Goal: Information Seeking & Learning: Compare options

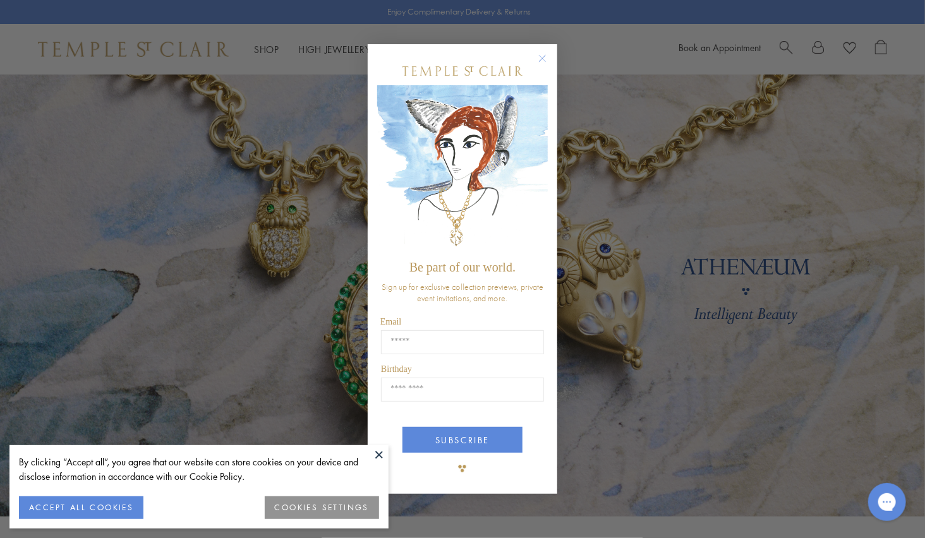
click at [543, 61] on circle "Close dialog" at bounding box center [542, 58] width 15 height 15
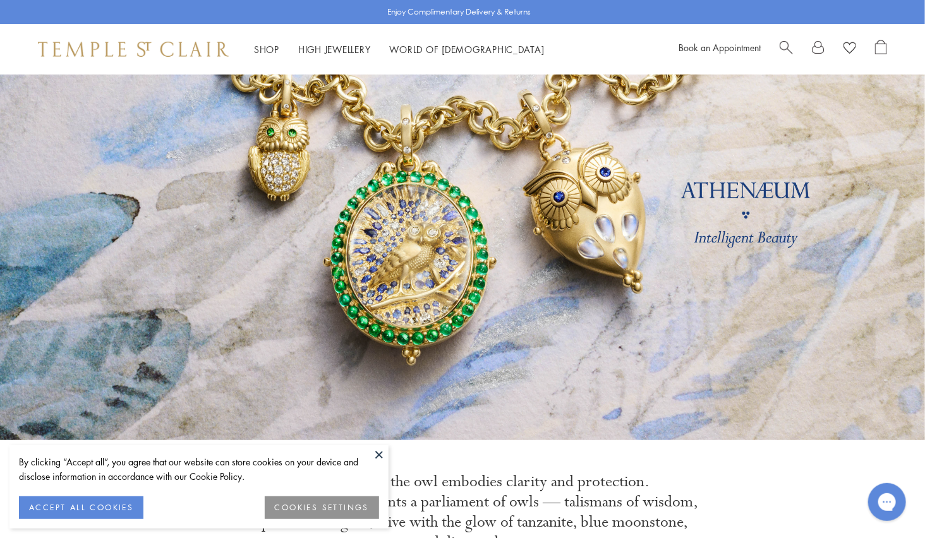
scroll to position [503, 0]
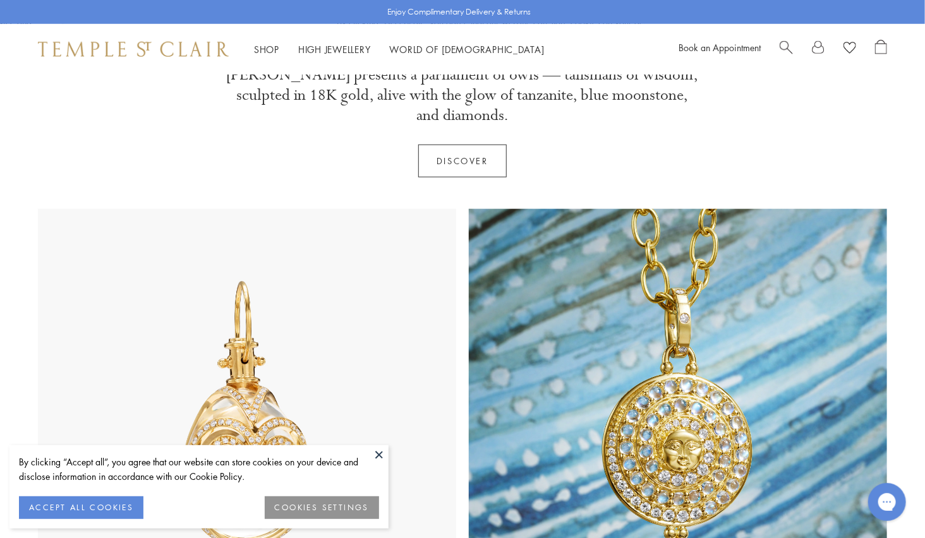
click at [377, 455] on button at bounding box center [379, 454] width 19 height 19
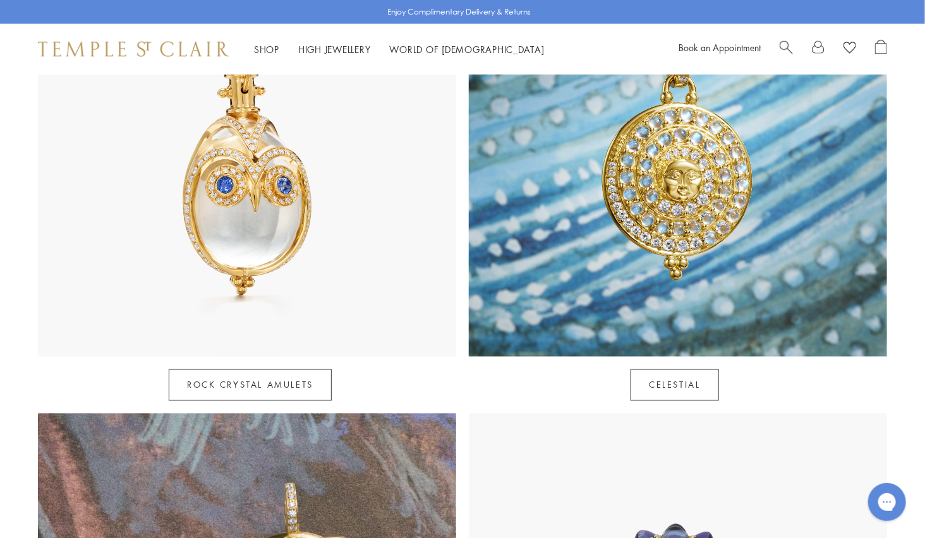
scroll to position [772, 0]
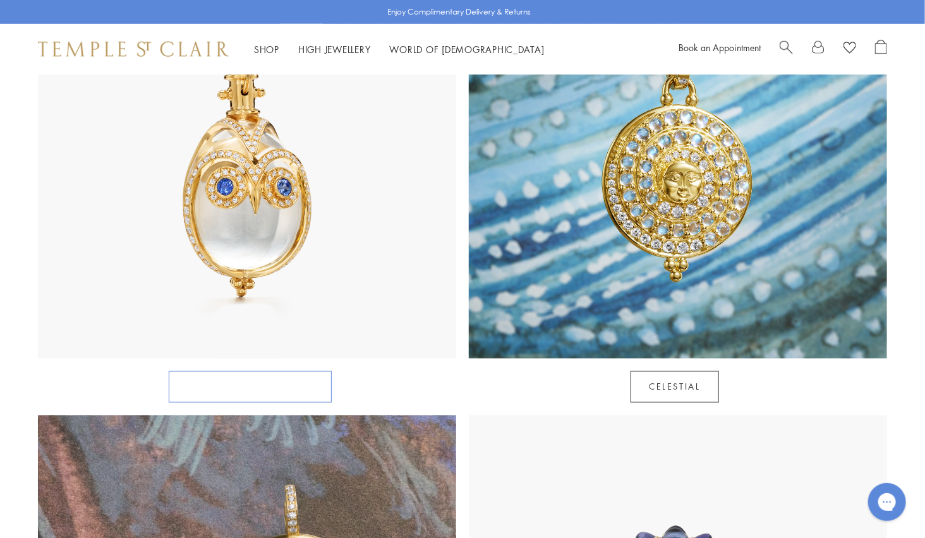
click at [273, 371] on link "Rock Crystal Amulets" at bounding box center [250, 387] width 163 height 32
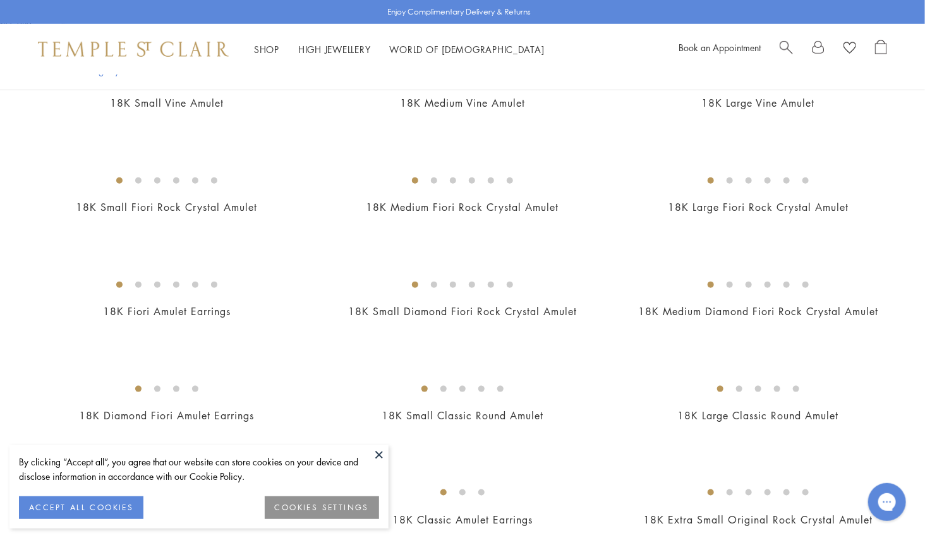
scroll to position [440, 0]
click at [375, 462] on button at bounding box center [379, 454] width 19 height 19
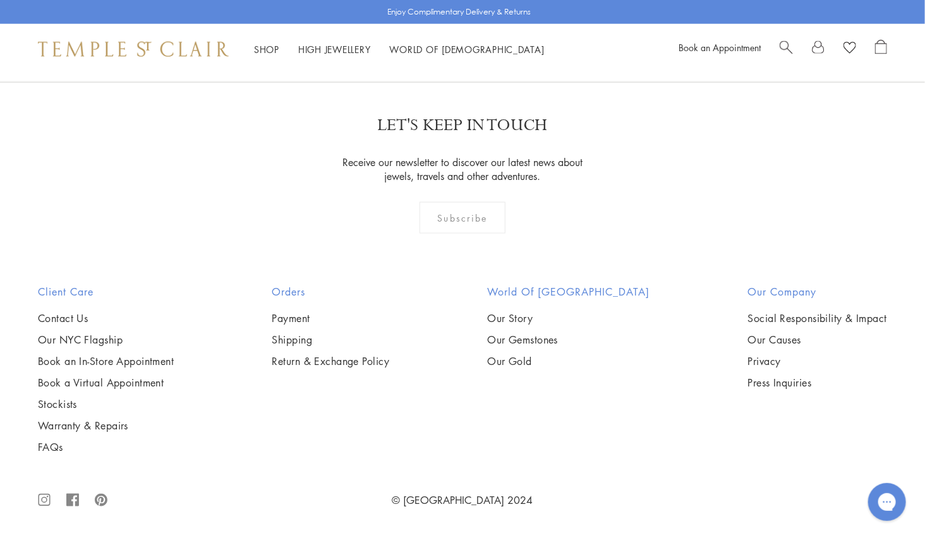
scroll to position [7042, 0]
click at [0, 0] on img at bounding box center [0, 0] width 0 height 0
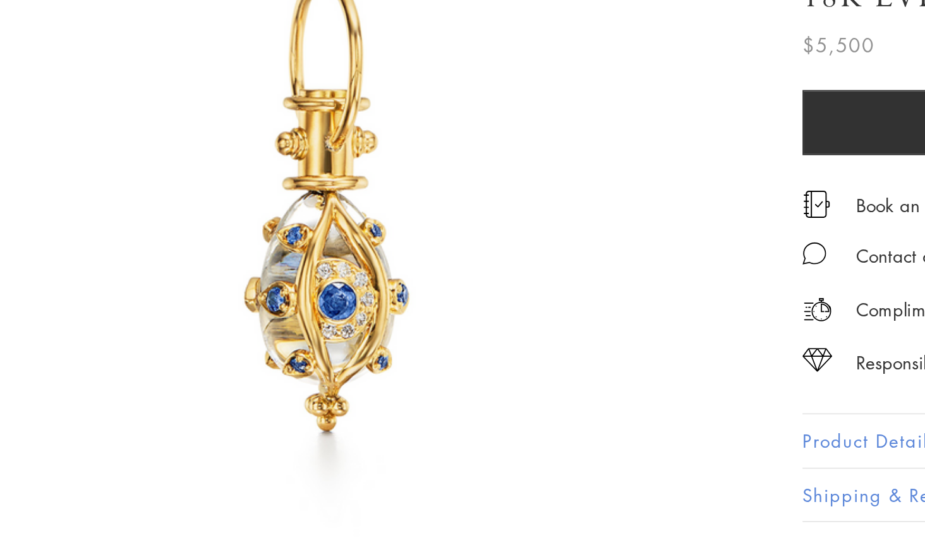
scroll to position [86, 0]
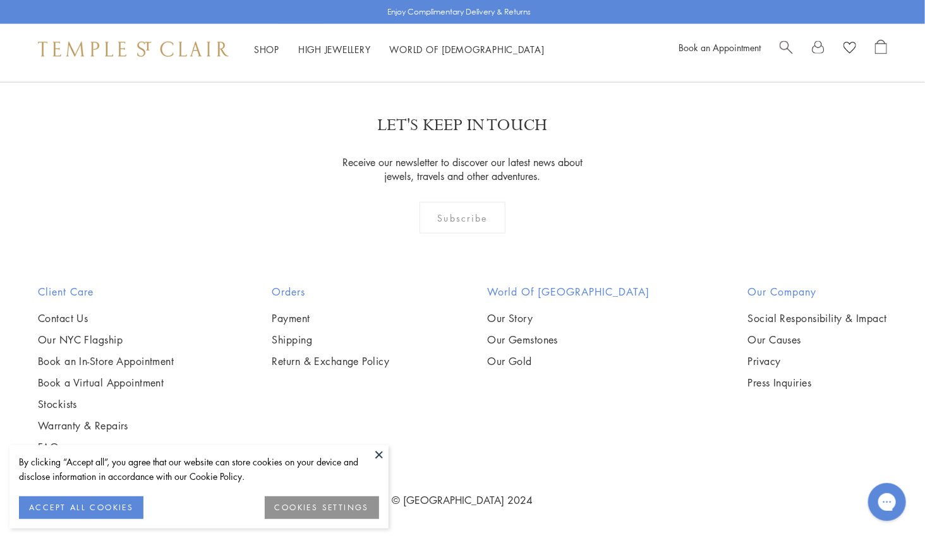
scroll to position [7743, 0]
click at [378, 454] on button at bounding box center [379, 454] width 19 height 19
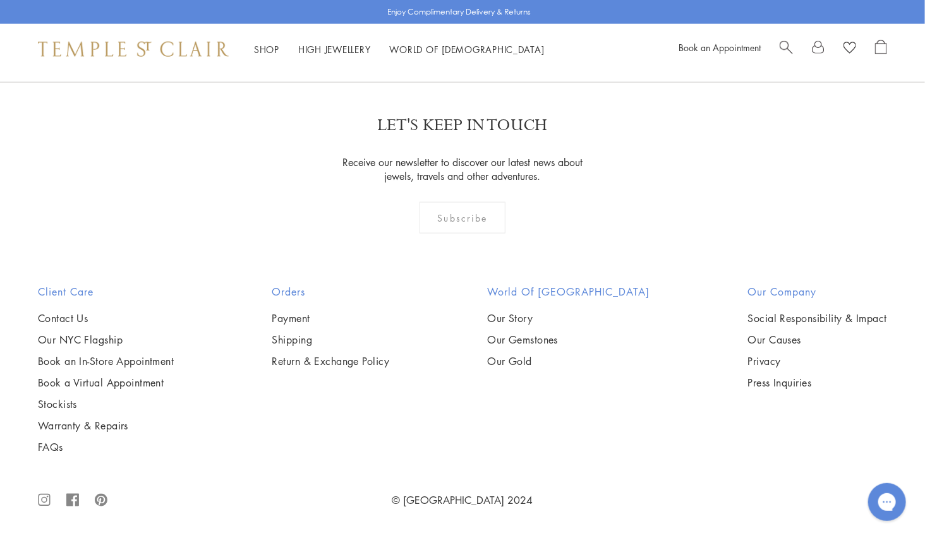
scroll to position [8643, 0]
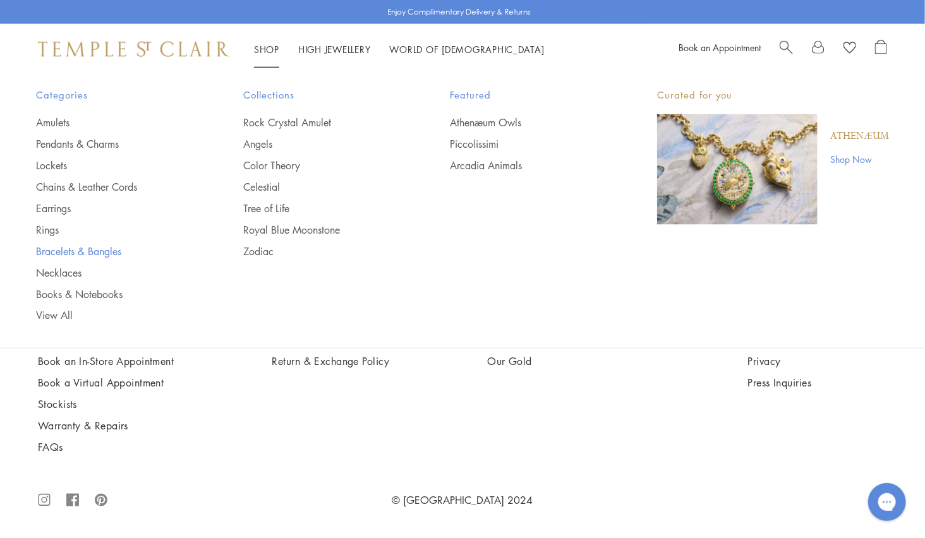
click at [57, 253] on link "Bracelets & Bangles" at bounding box center [114, 251] width 157 height 14
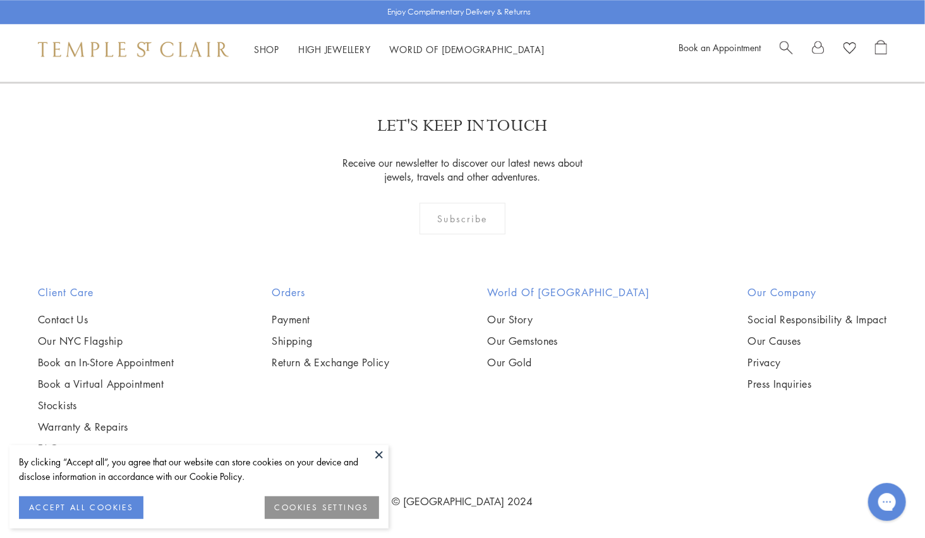
scroll to position [4387, 0]
click at [782, 47] on span "Search" at bounding box center [785, 46] width 13 height 13
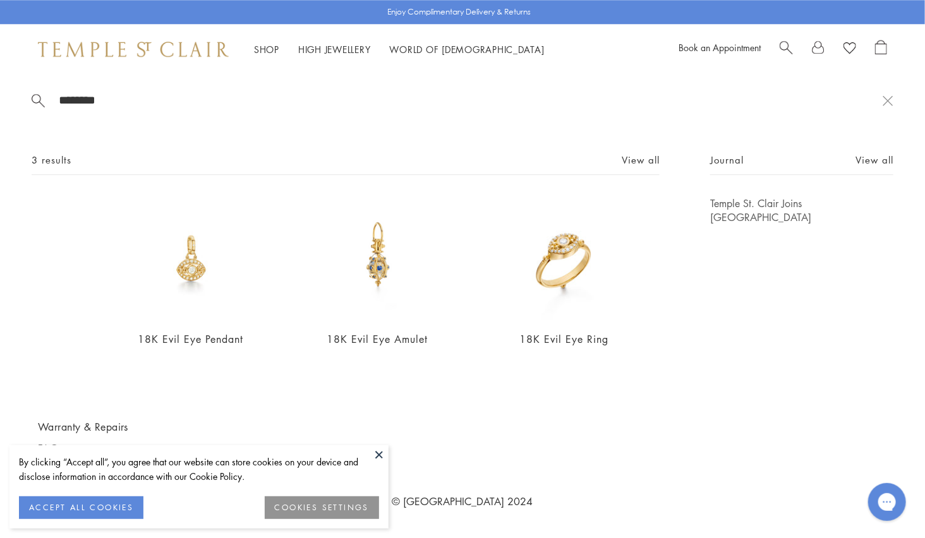
type input "********"
click at [379, 453] on button at bounding box center [379, 454] width 19 height 19
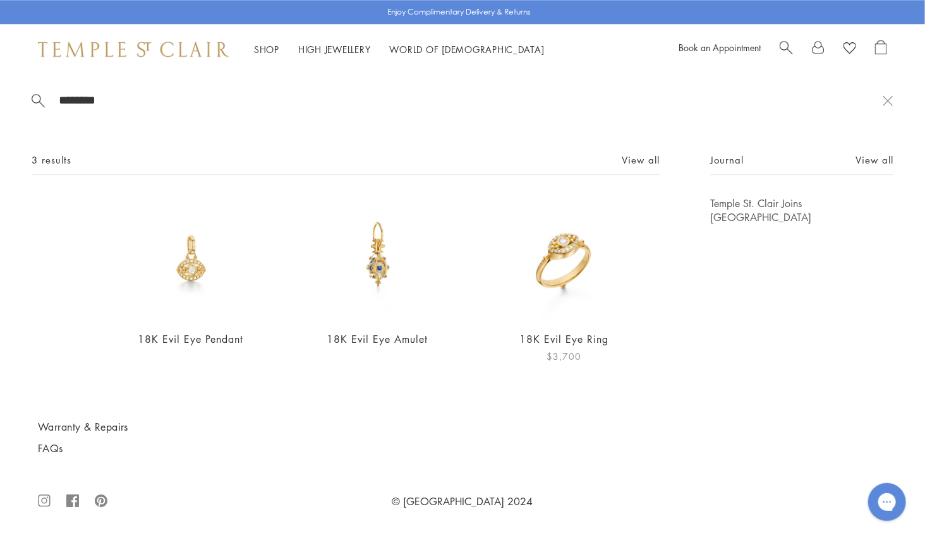
click at [553, 248] on img at bounding box center [563, 257] width 123 height 123
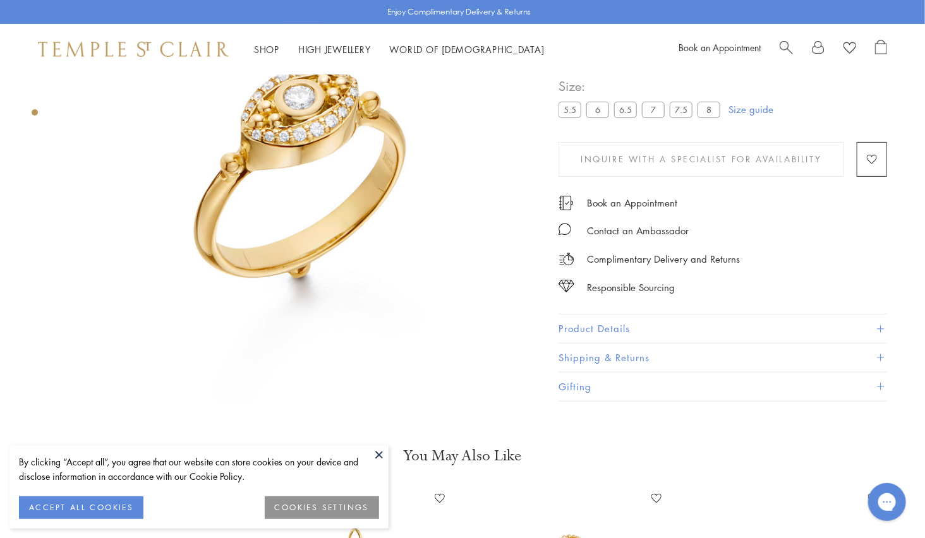
scroll to position [452, 0]
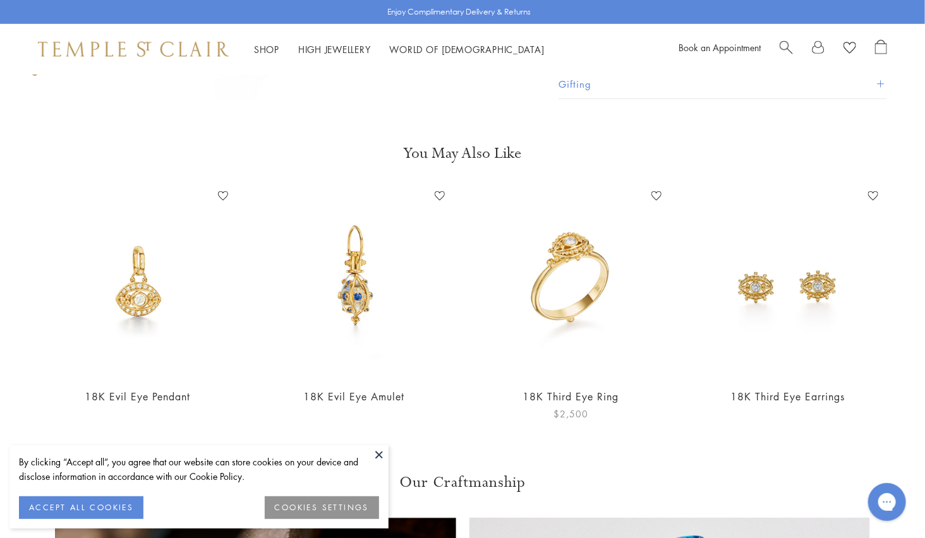
click at [596, 306] on img at bounding box center [570, 281] width 191 height 191
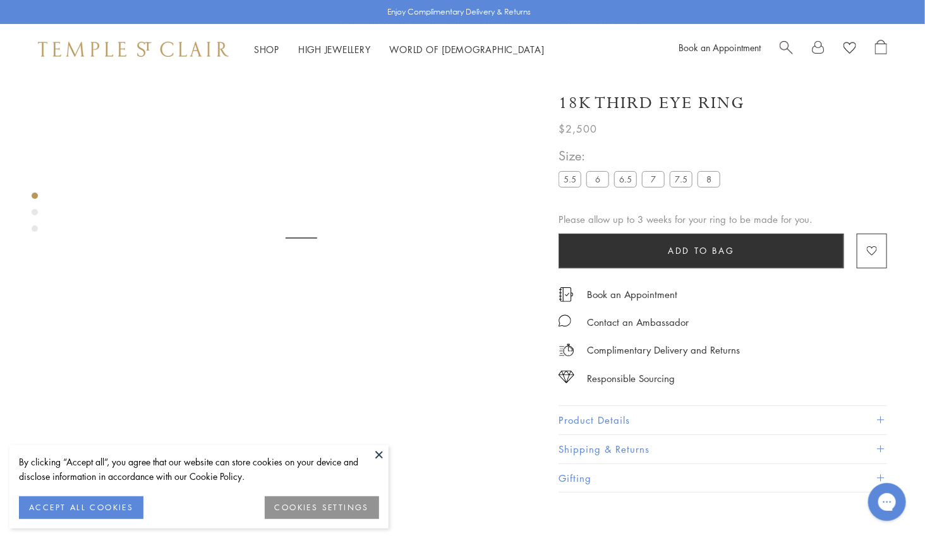
scroll to position [74, 0]
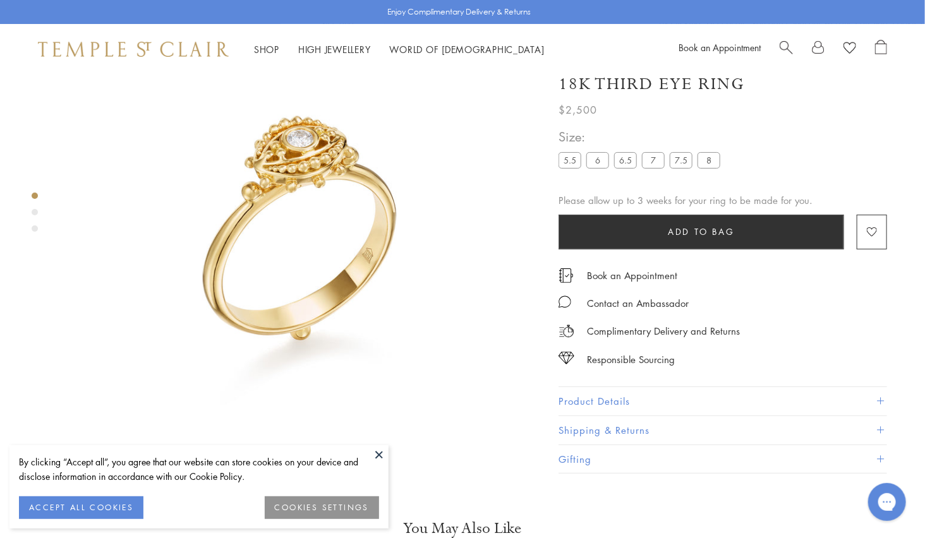
click at [34, 210] on div "Product gallery navigation" at bounding box center [35, 212] width 6 height 6
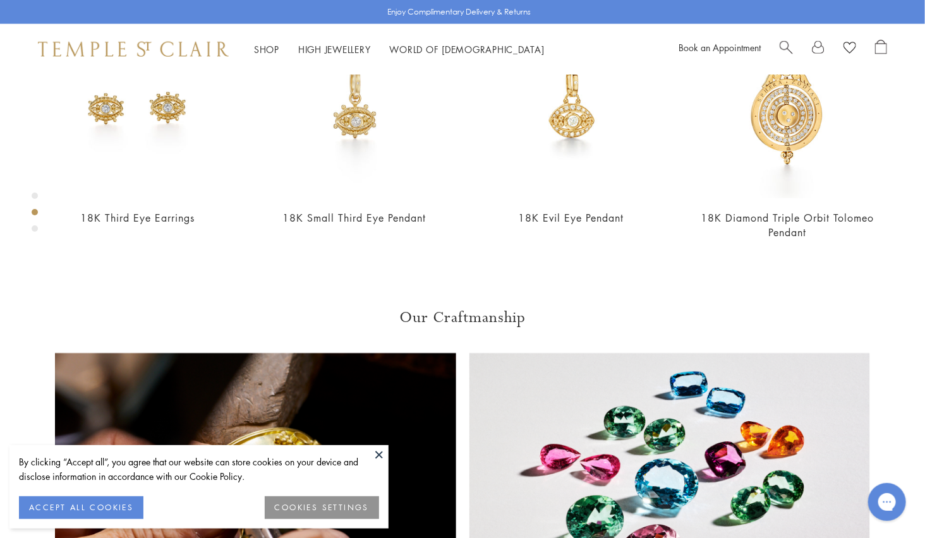
scroll to position [835, 0]
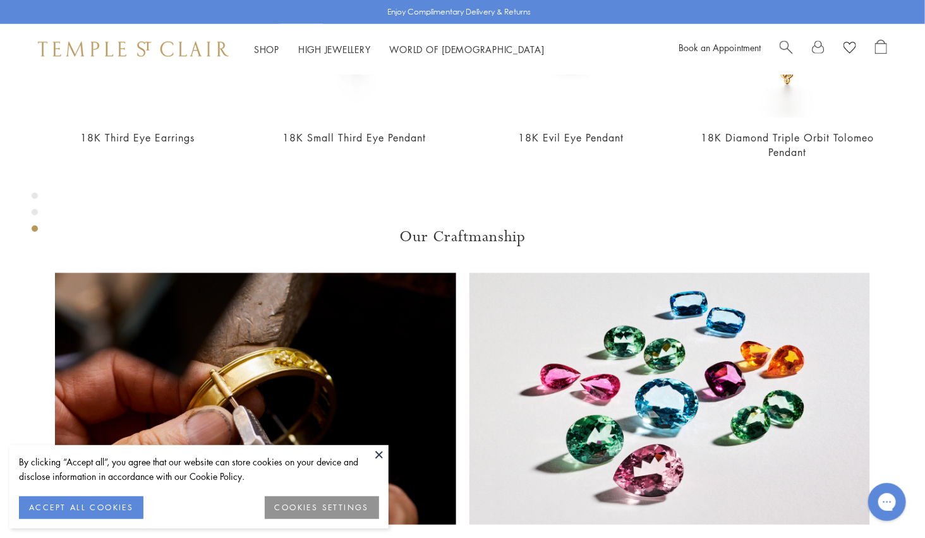
scroll to position [974, 0]
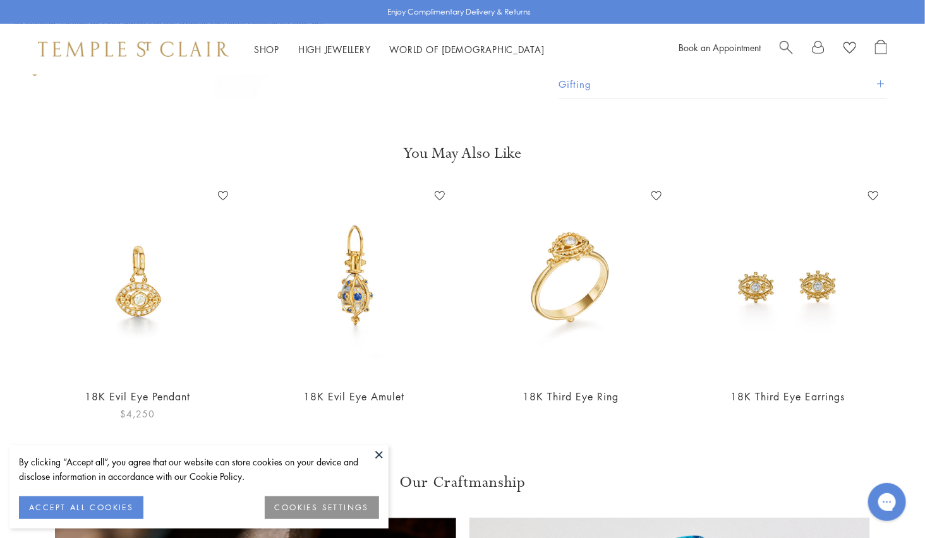
click at [140, 318] on img at bounding box center [137, 281] width 191 height 191
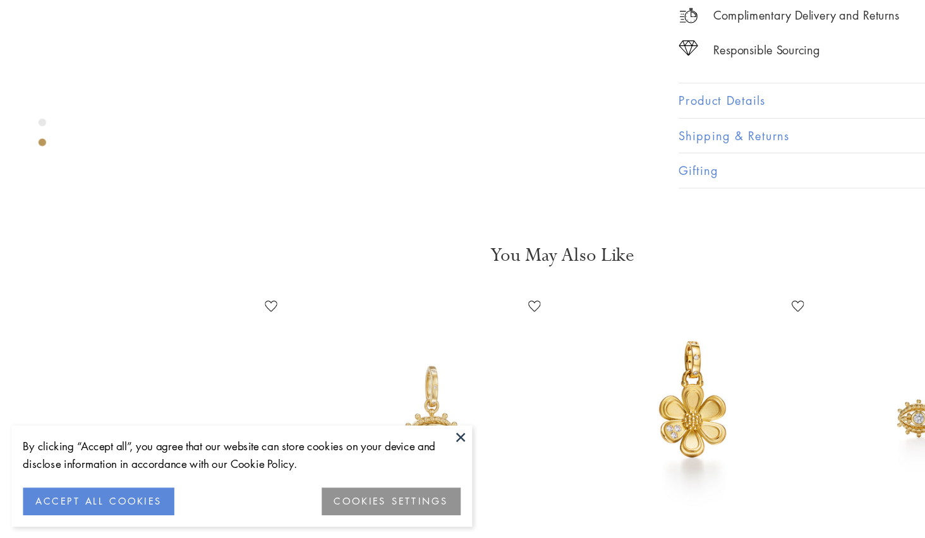
scroll to position [831, 0]
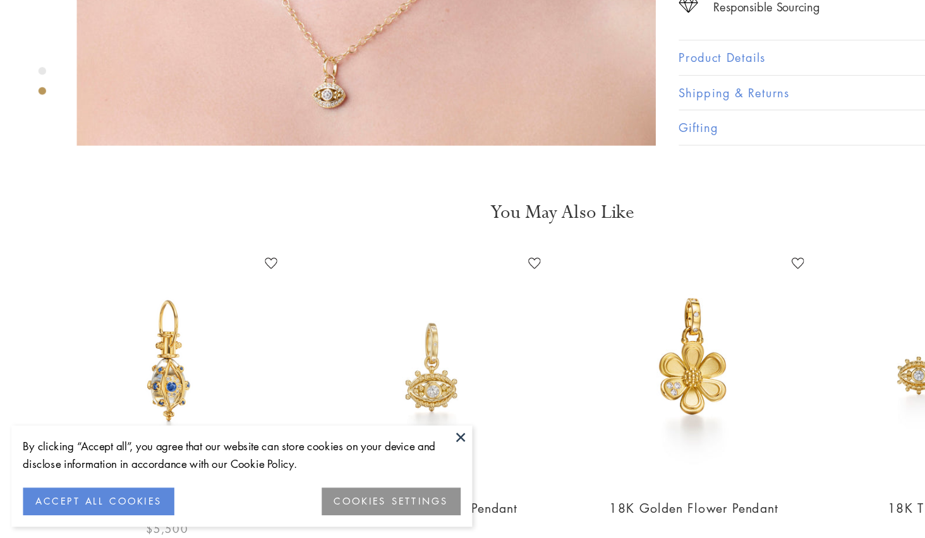
click at [146, 367] on img at bounding box center [137, 397] width 191 height 191
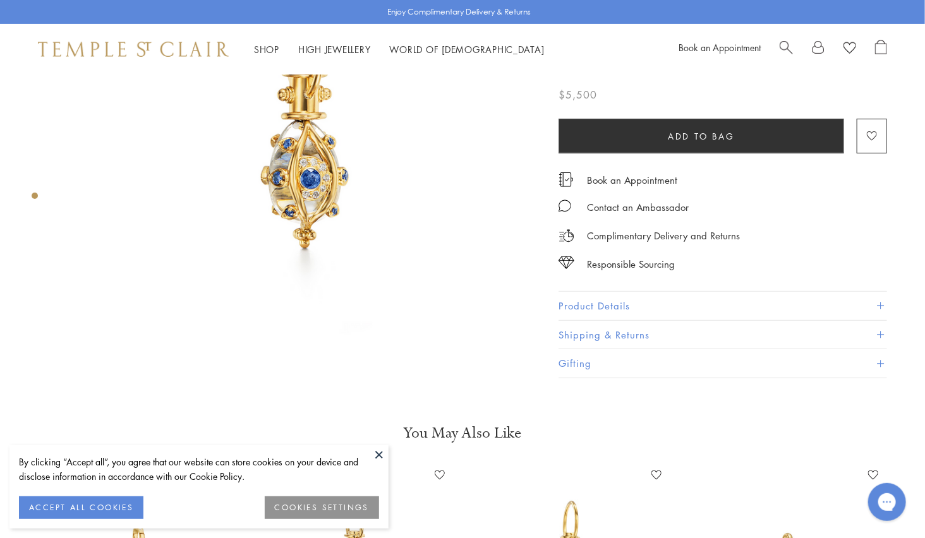
scroll to position [99, 0]
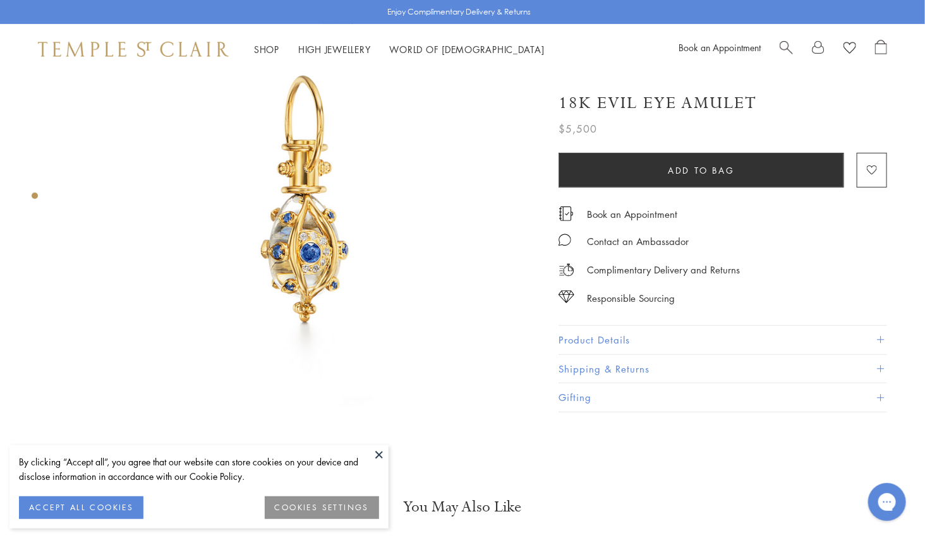
click at [314, 292] on img at bounding box center [301, 214] width 476 height 476
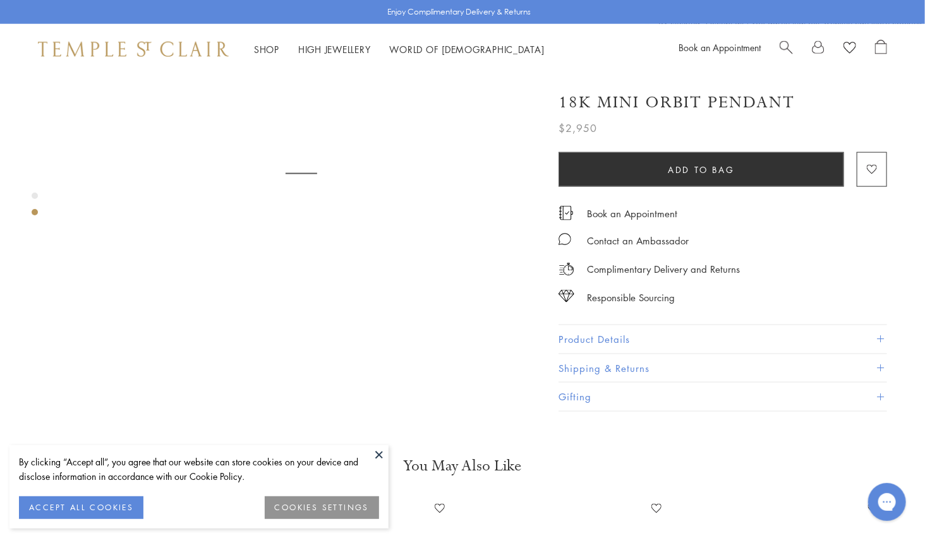
scroll to position [654, 0]
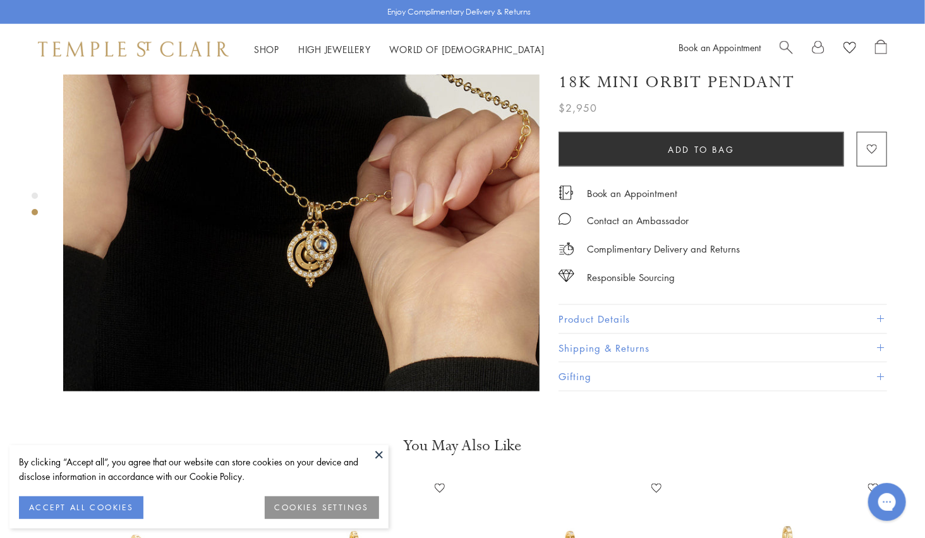
click at [375, 448] on button at bounding box center [379, 454] width 19 height 19
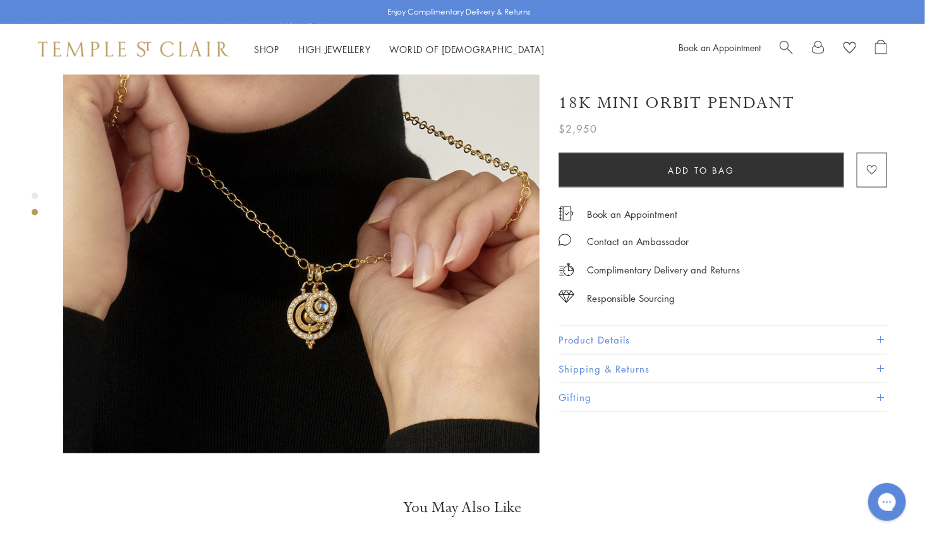
scroll to position [376, 0]
